Goal: Information Seeking & Learning: Learn about a topic

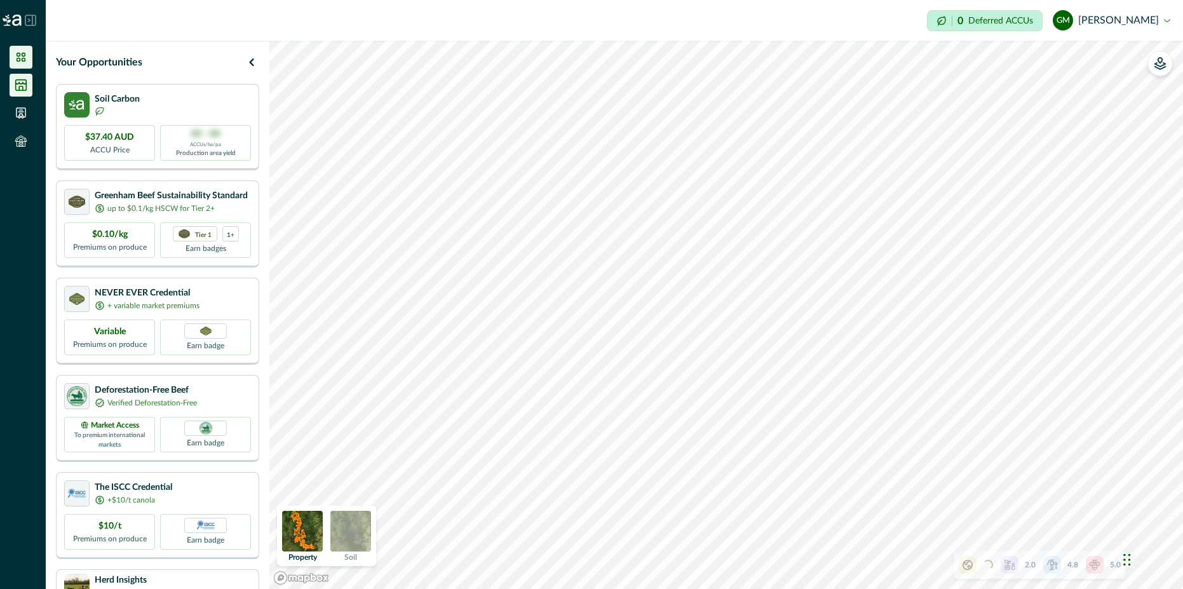
click at [24, 76] on li at bounding box center [21, 85] width 23 height 23
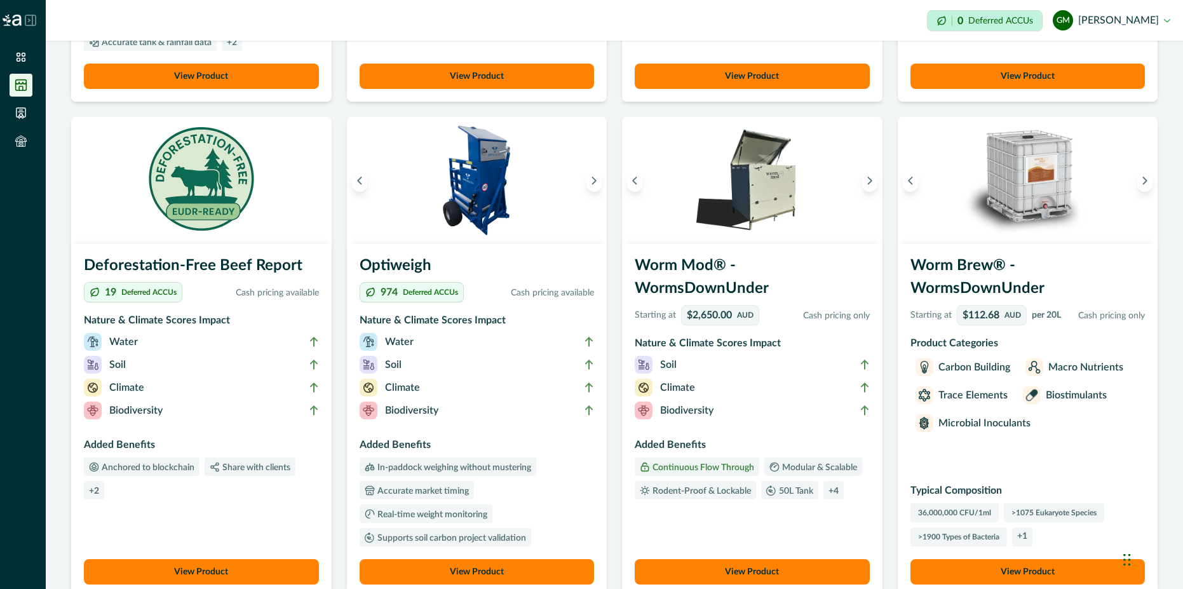
scroll to position [458, 0]
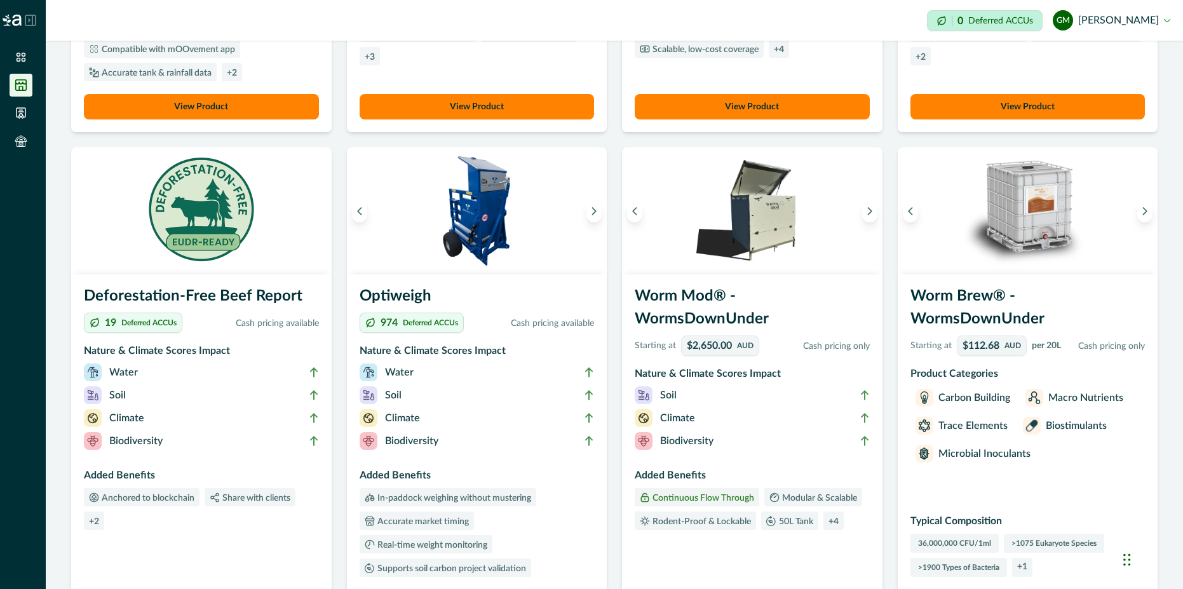
click at [137, 301] on h3 "Deforestation-Free Beef Report" at bounding box center [201, 299] width 235 height 28
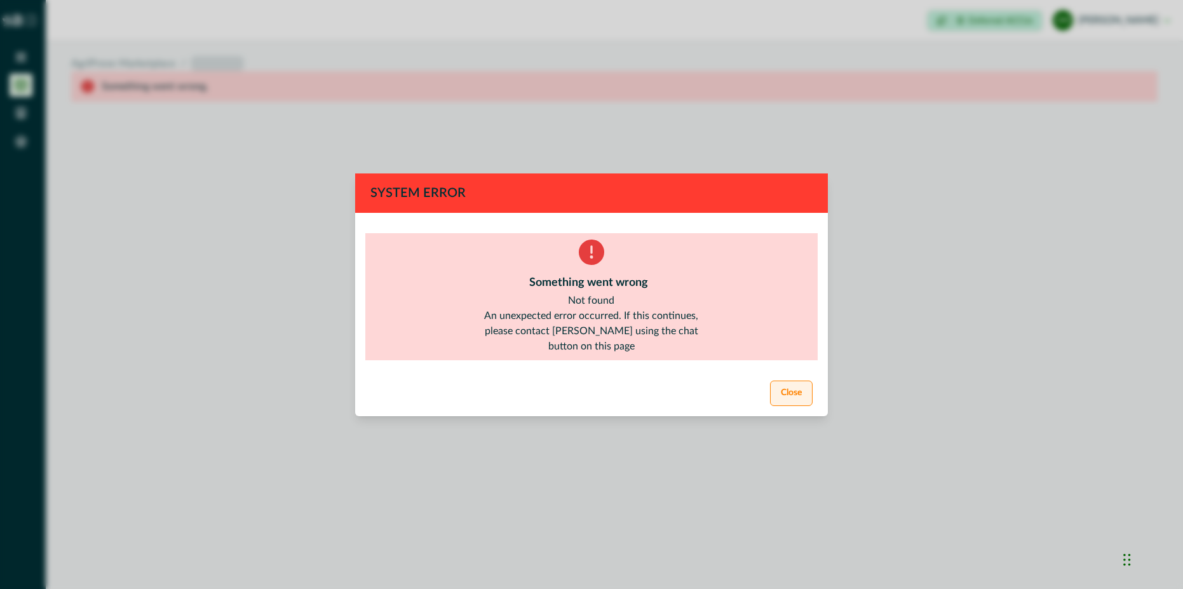
click at [801, 394] on button "Close" at bounding box center [791, 393] width 43 height 25
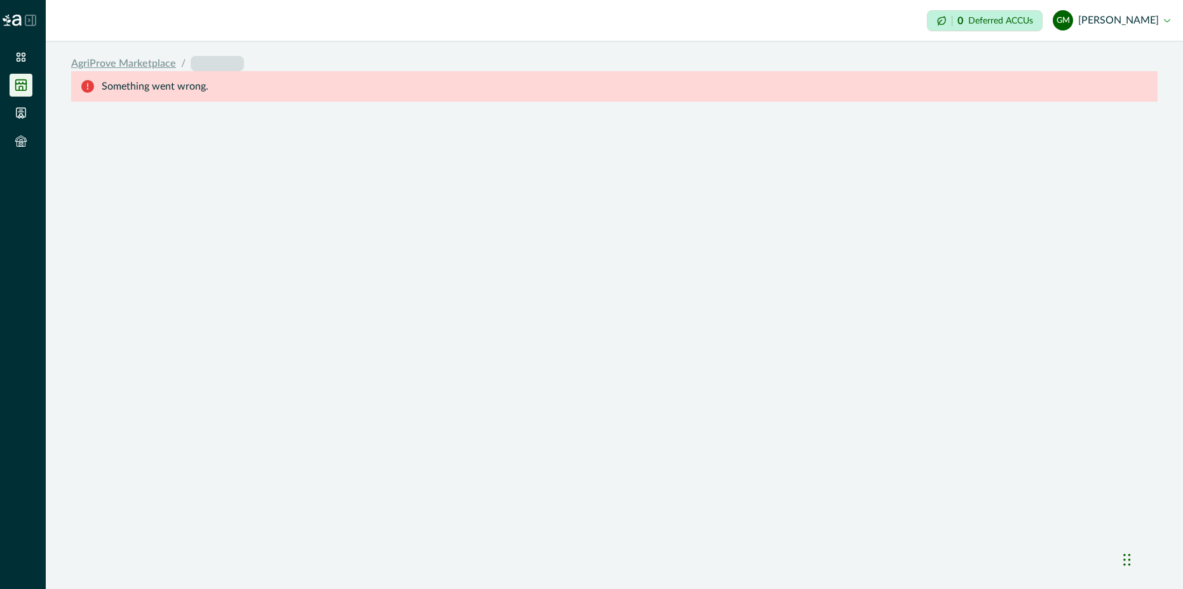
click at [146, 62] on link "AgriProve Marketplace" at bounding box center [123, 63] width 105 height 15
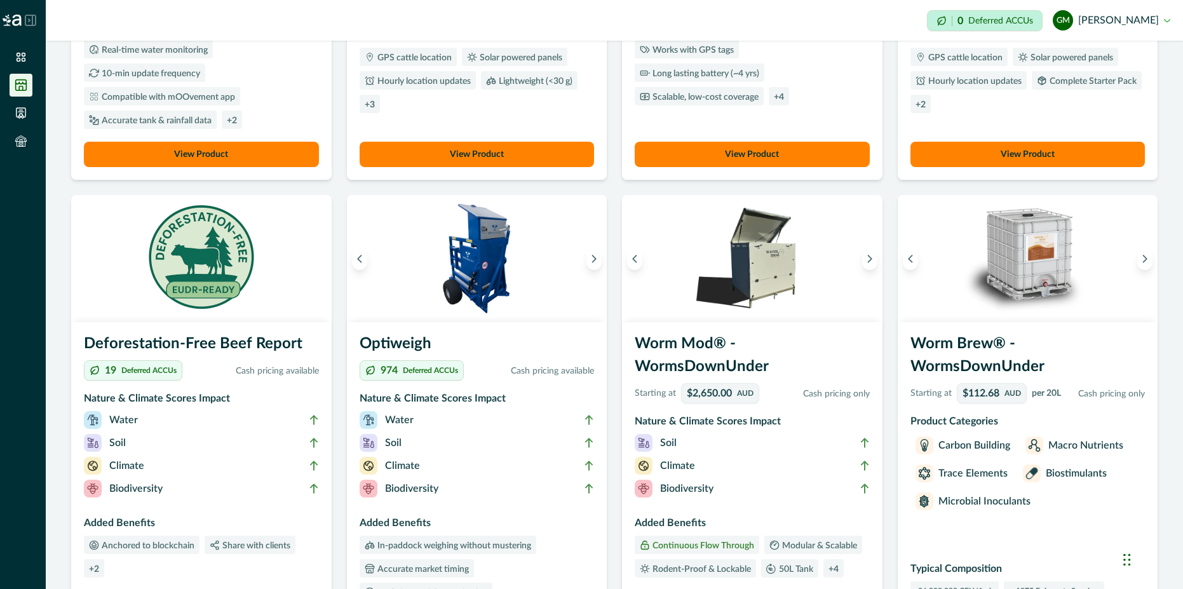
scroll to position [458, 0]
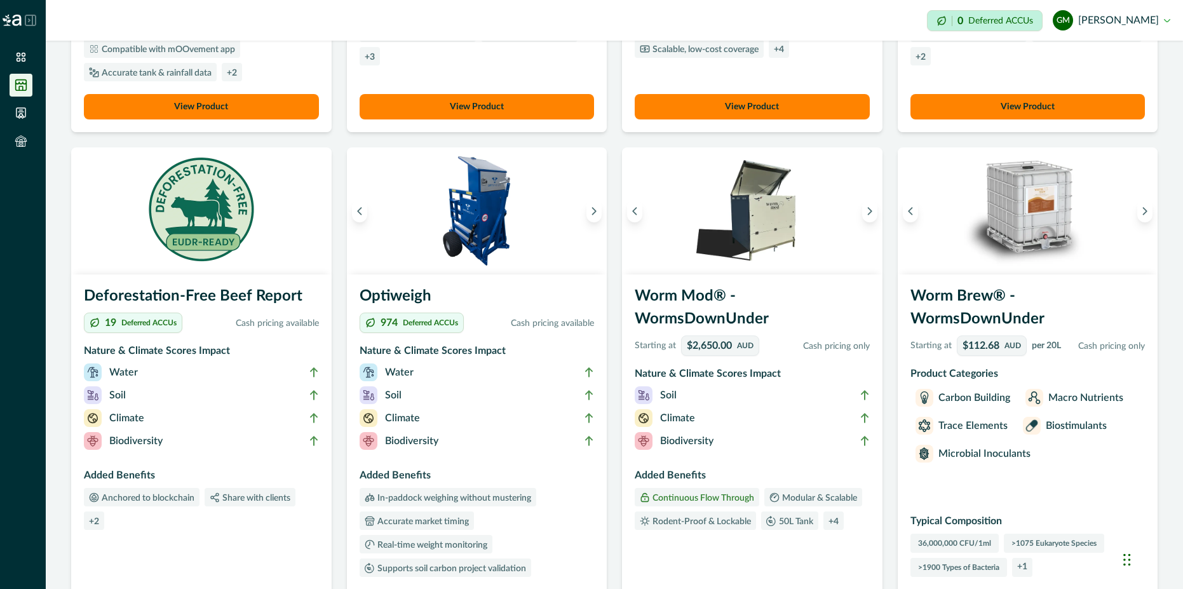
click at [716, 455] on li "Biodiversity" at bounding box center [752, 443] width 235 height 23
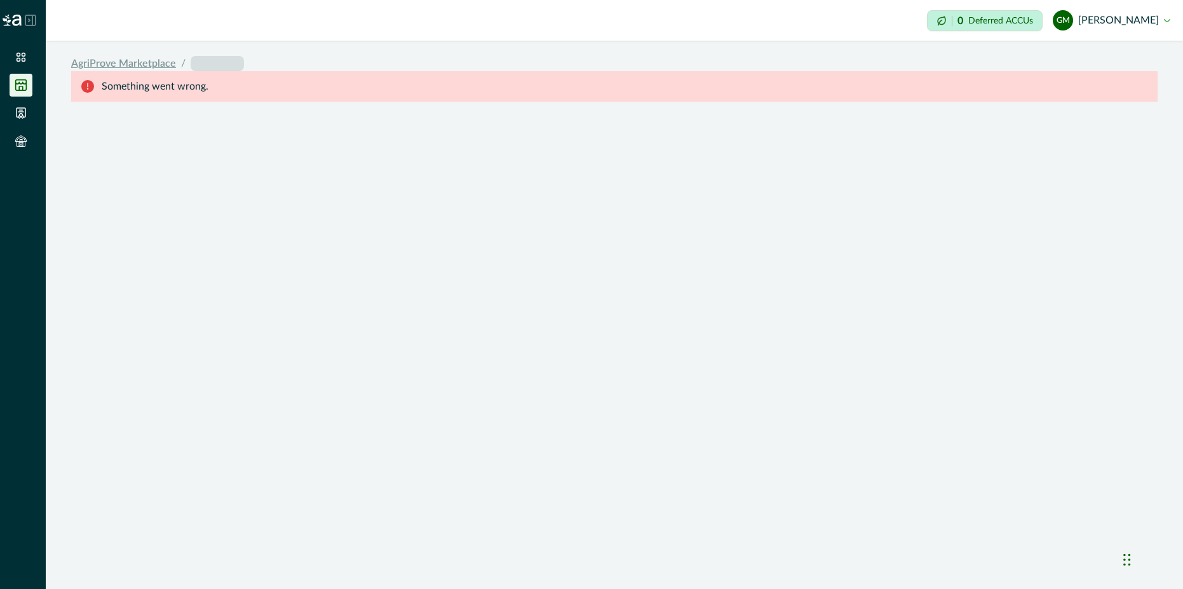
click at [156, 57] on link "AgriProve Marketplace" at bounding box center [123, 63] width 105 height 15
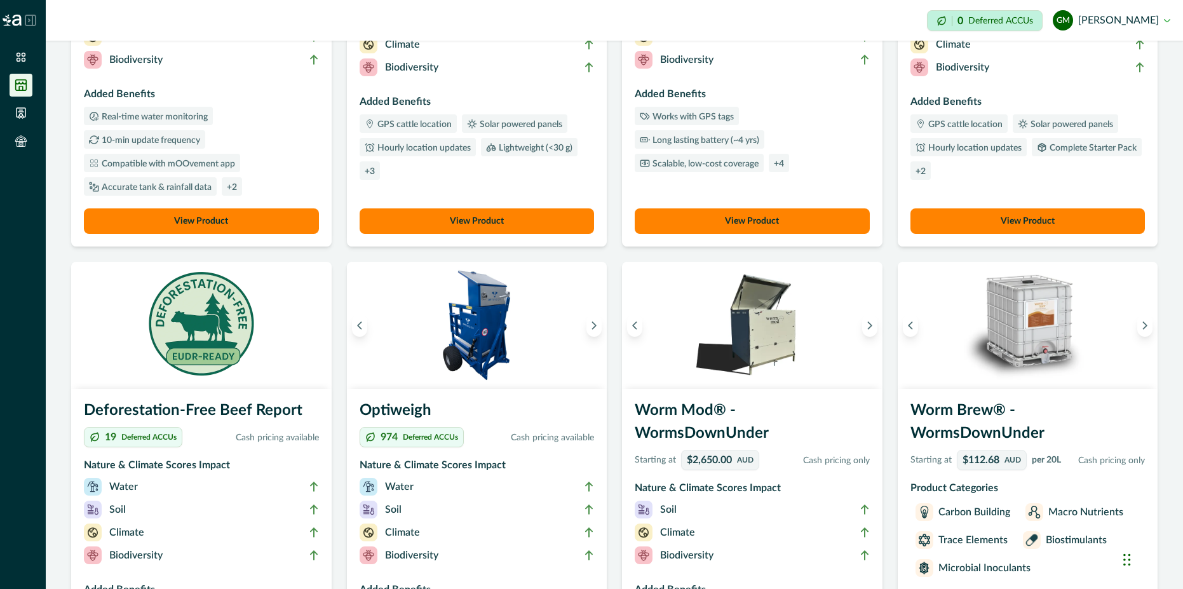
scroll to position [686, 0]
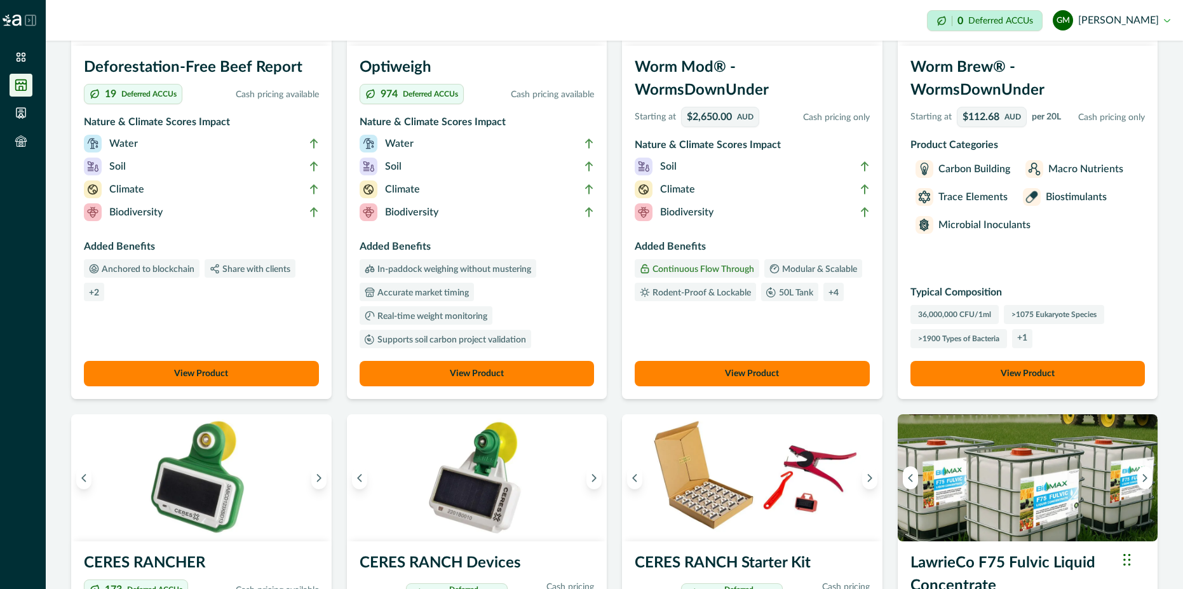
click at [1090, 292] on p "Typical Composition" at bounding box center [1028, 292] width 235 height 15
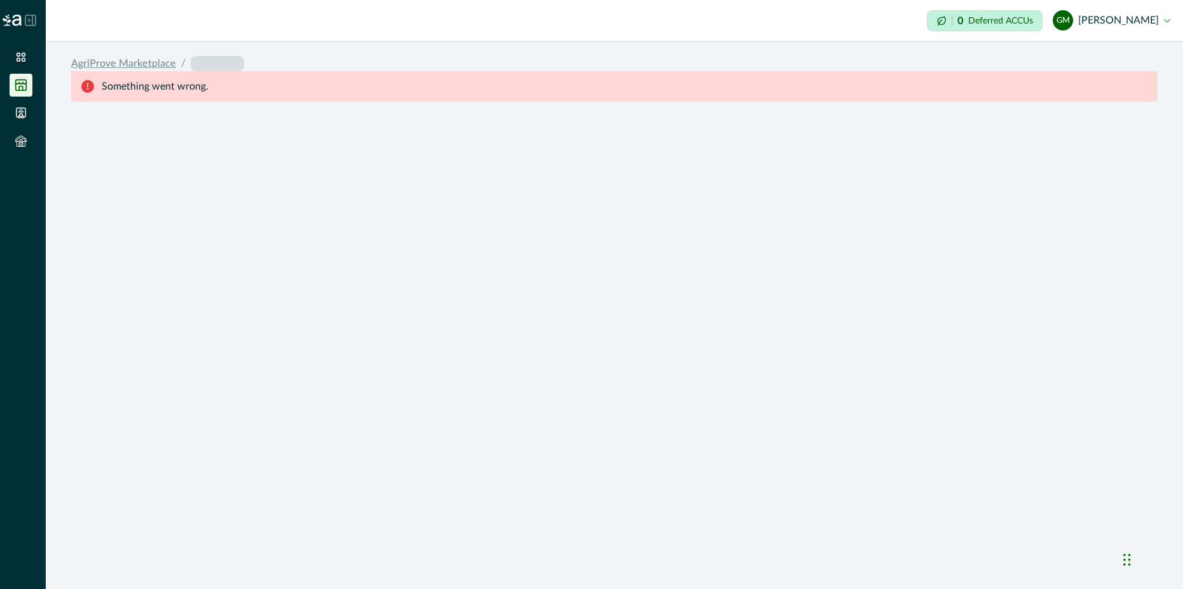
click at [128, 67] on link "AgriProve Marketplace" at bounding box center [123, 63] width 105 height 15
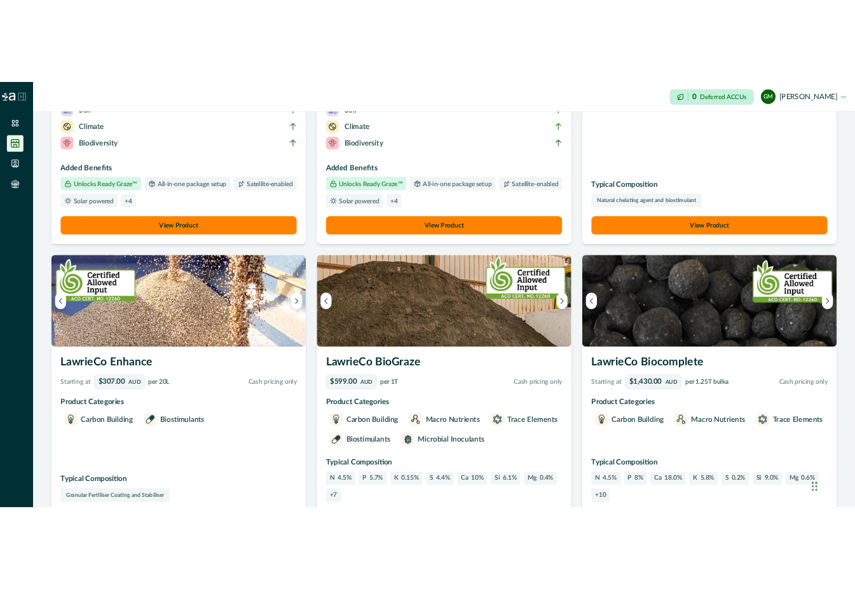
scroll to position [2144, 0]
